Goal: Contribute content

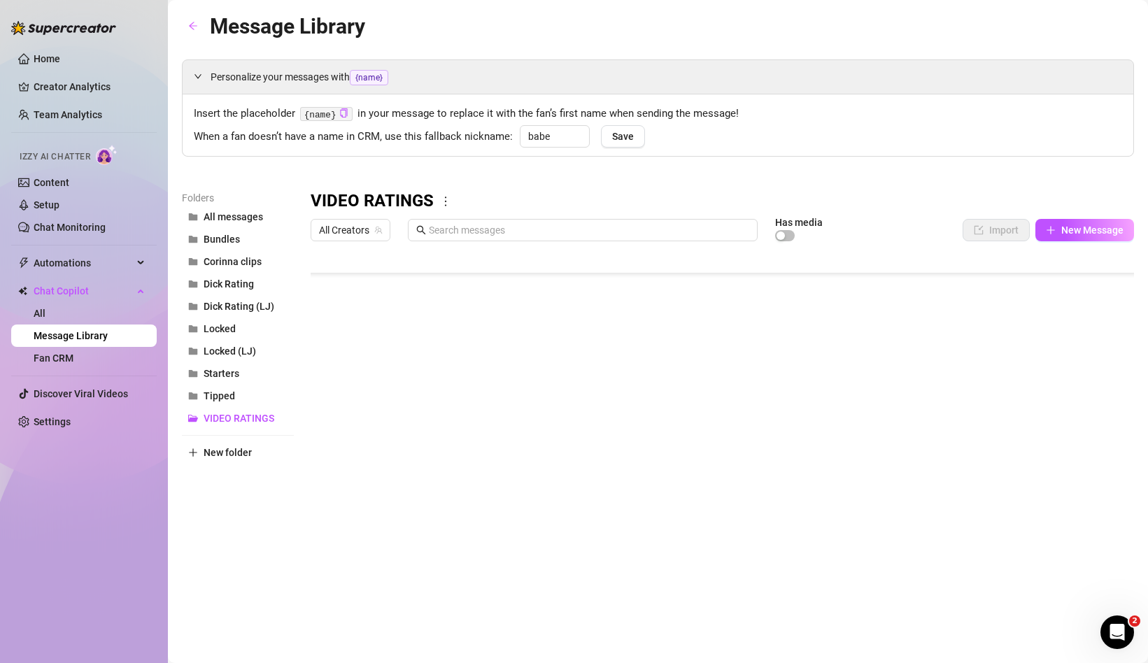
scroll to position [84, 1]
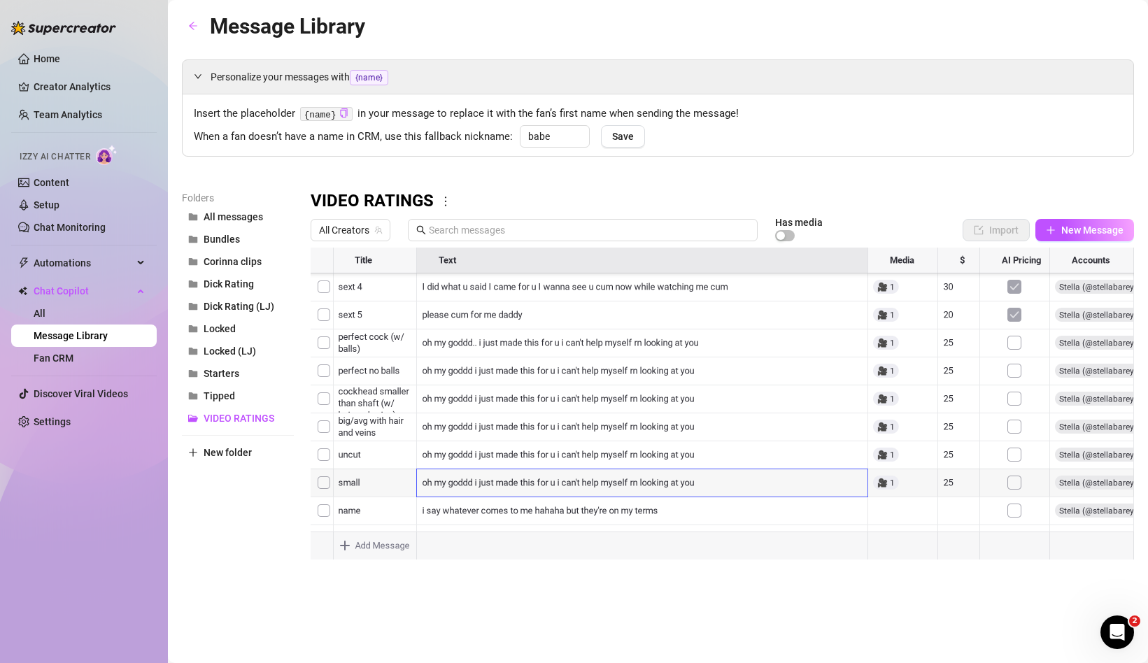
click at [558, 458] on div at bounding box center [723, 404] width 824 height 312
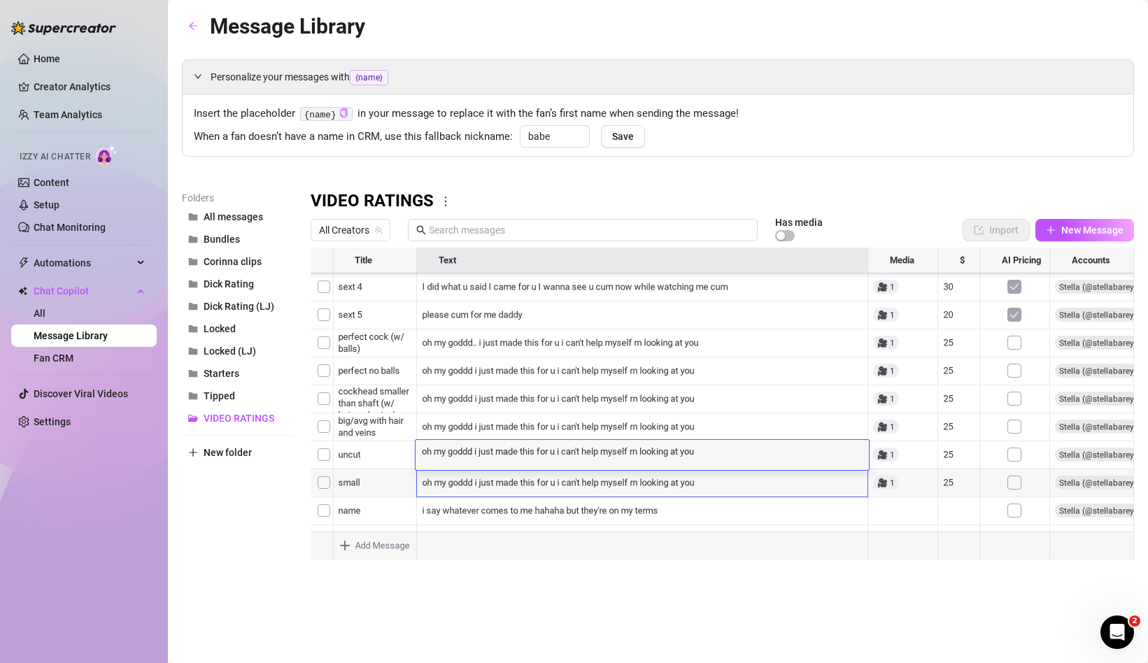
scroll to position [0, 0]
click at [558, 453] on textarea "oh my goddd i just made this for u i can't help myself rn looking at you" at bounding box center [642, 450] width 453 height 13
click at [558, 452] on textarea "oh my goddd i just made this for u i can't help myself rn looking at you" at bounding box center [642, 450] width 453 height 13
type textarea "oh my goddd i just made this for u i can't help myself rn looking at you"
click at [614, 455] on textarea "oh my goddd i just made this for u i can't help myself rn looking at you" at bounding box center [642, 450] width 453 height 13
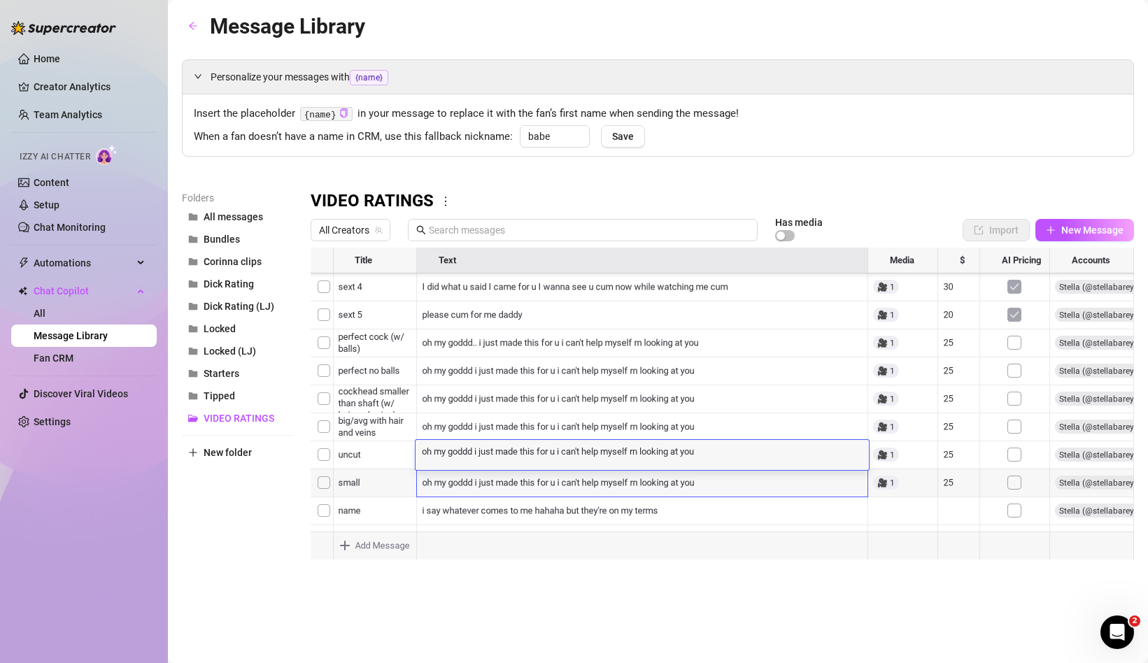
click at [558, 455] on textarea "oh my goddd i just made this for u i can't help myself rn looking at you" at bounding box center [642, 450] width 453 height 13
type textarea "oh my goddd i just made this for ur cock i can't help myself rn looking at you"
click at [559, 427] on div at bounding box center [723, 404] width 824 height 312
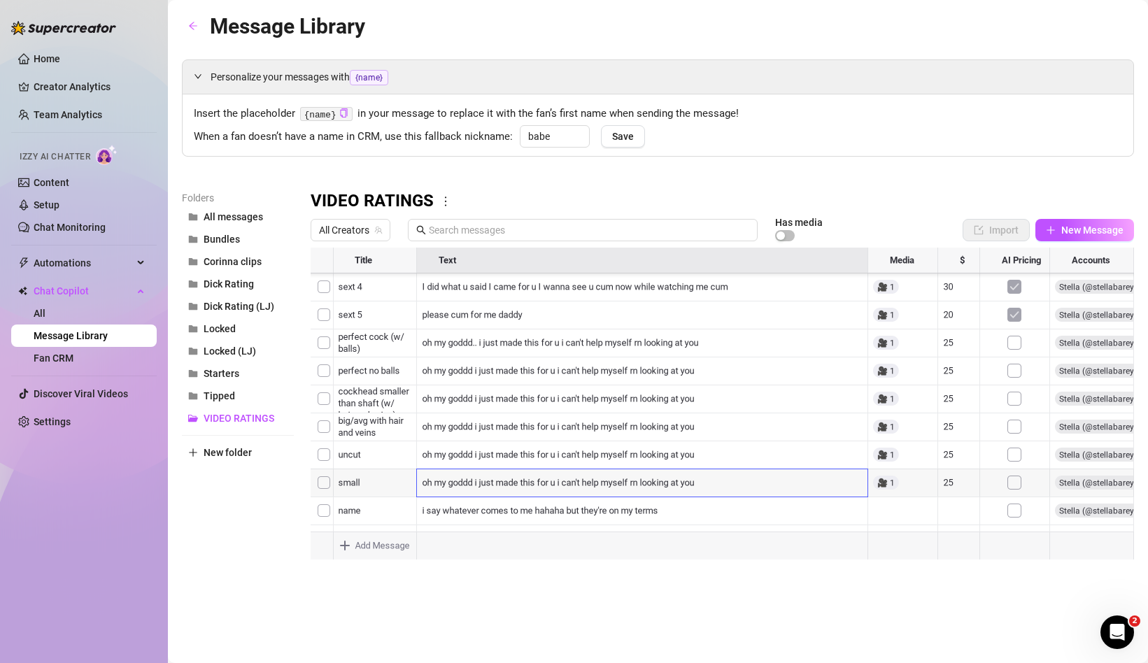
click at [559, 427] on div at bounding box center [723, 404] width 824 height 312
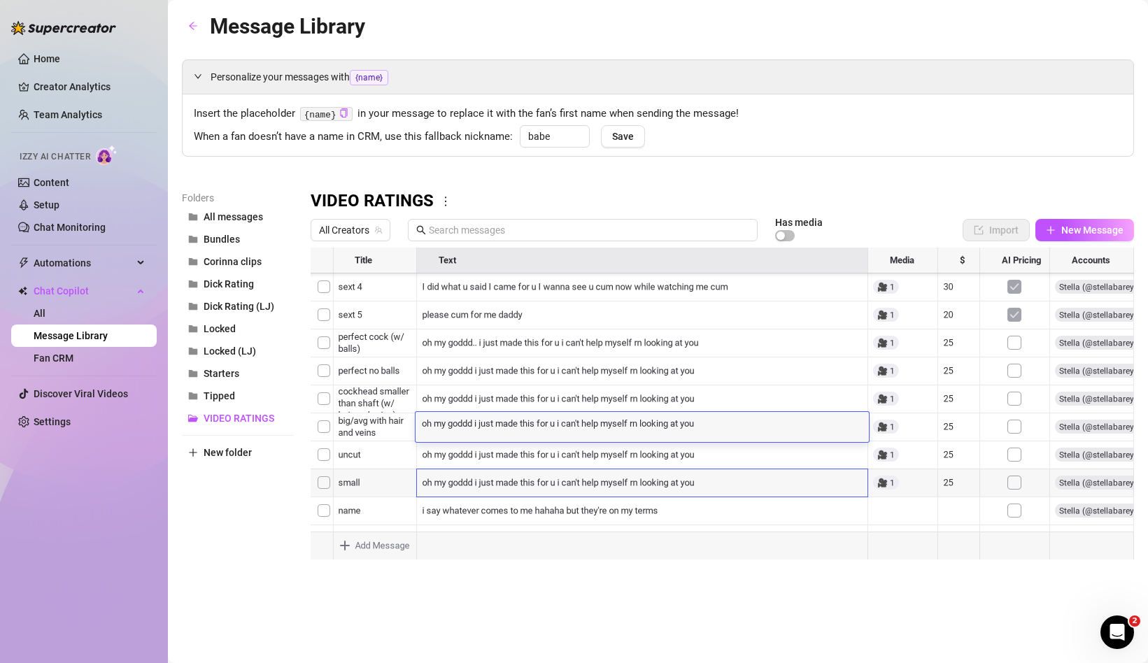
click at [559, 427] on textarea "oh my goddd i just made this for u i can't help myself rn looking at you" at bounding box center [642, 422] width 453 height 13
click at [558, 426] on textarea "oh my goddd i just made this for u i can't help myself rn looking at you" at bounding box center [642, 422] width 453 height 13
type textarea "oh my goddd i just made this for ur cock i can't help myself rn looking at you"
click at [553, 395] on div at bounding box center [723, 404] width 824 height 312
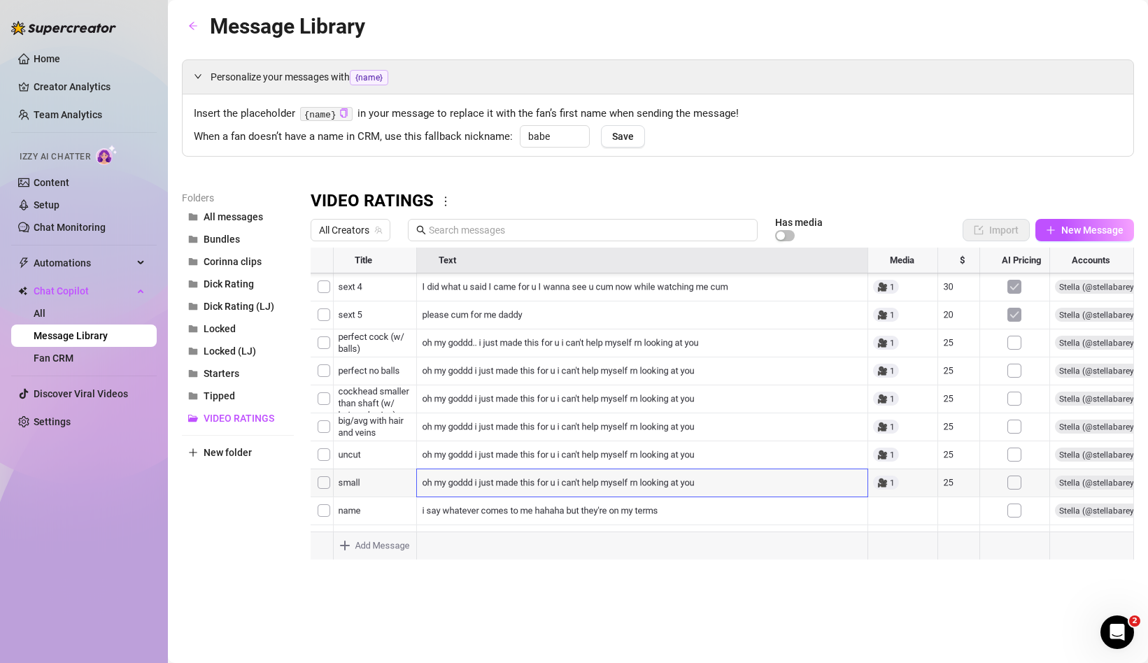
click at [553, 395] on div at bounding box center [723, 404] width 824 height 312
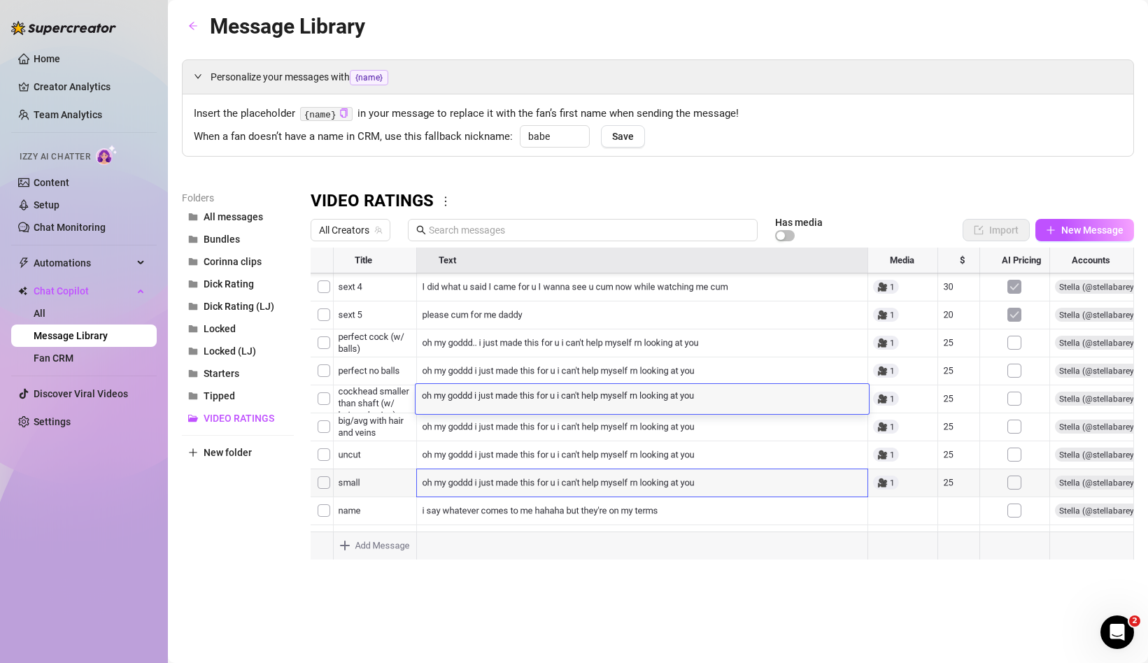
click at [558, 397] on textarea "oh my goddd i just made this for u i can't help myself rn looking at you" at bounding box center [642, 394] width 453 height 13
type textarea "oh my goddd i just made this for u i can't help myself rn looking at you"
click at [565, 401] on div "oh my goddd i just made this for u i can't help myself rn looking at you oh my …" at bounding box center [642, 399] width 453 height 30
click at [559, 398] on textarea "oh my goddd i just made this for u i can't help myself rn looking at you" at bounding box center [642, 394] width 453 height 13
type textarea "oh my goddd i just made this for ur cock i can't help myself rn looking at you"
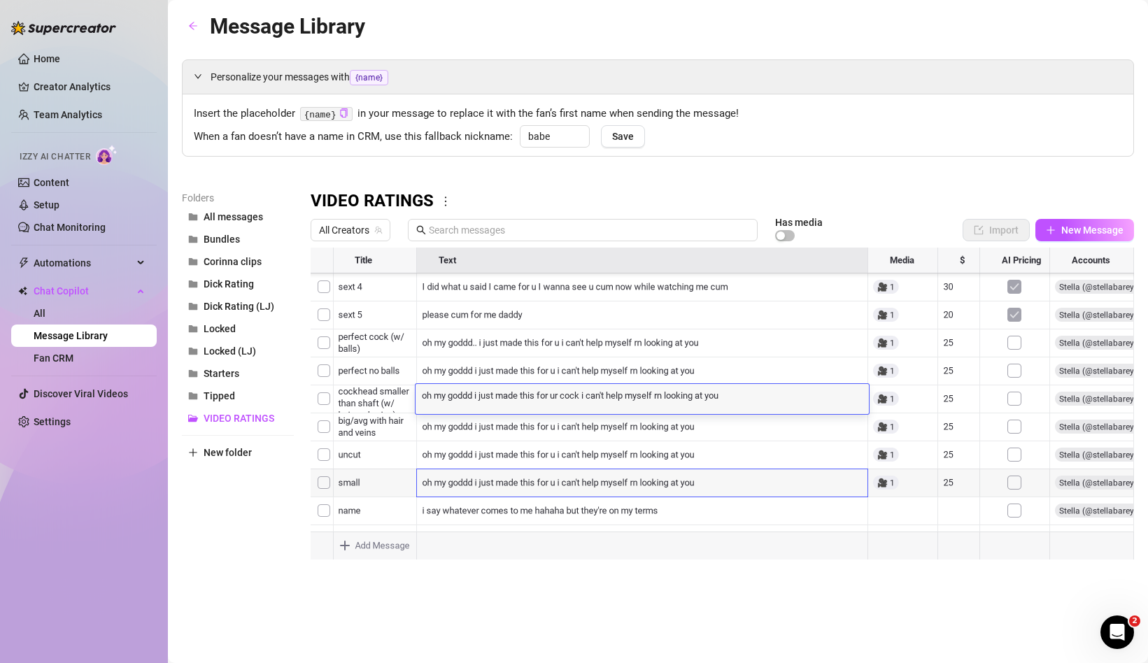
click at [567, 483] on div at bounding box center [723, 404] width 824 height 312
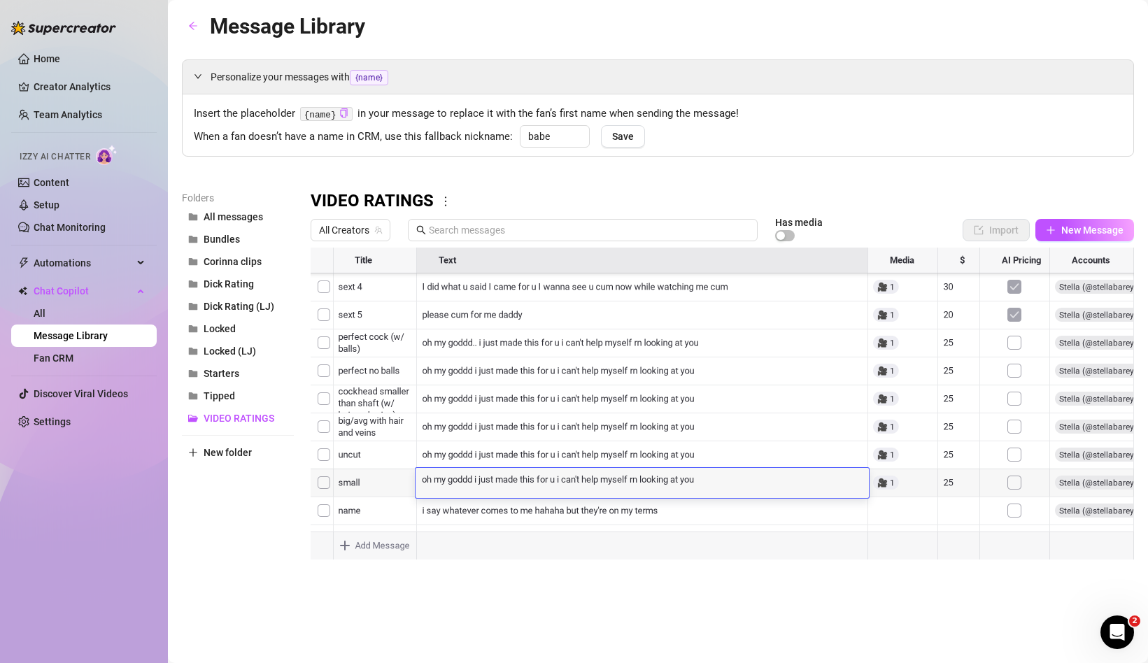
click at [557, 481] on textarea "oh my goddd i just made this for u i can't help myself rn looking at you" at bounding box center [642, 478] width 453 height 13
type textarea "oh my goddd i just made this for ur cock i can't help myself rn looking at you"
click at [608, 621] on div "Message Library Personalize your messages with {name} Insert the placeholder {n…" at bounding box center [658, 316] width 952 height 612
